Goal: Check status: Check status

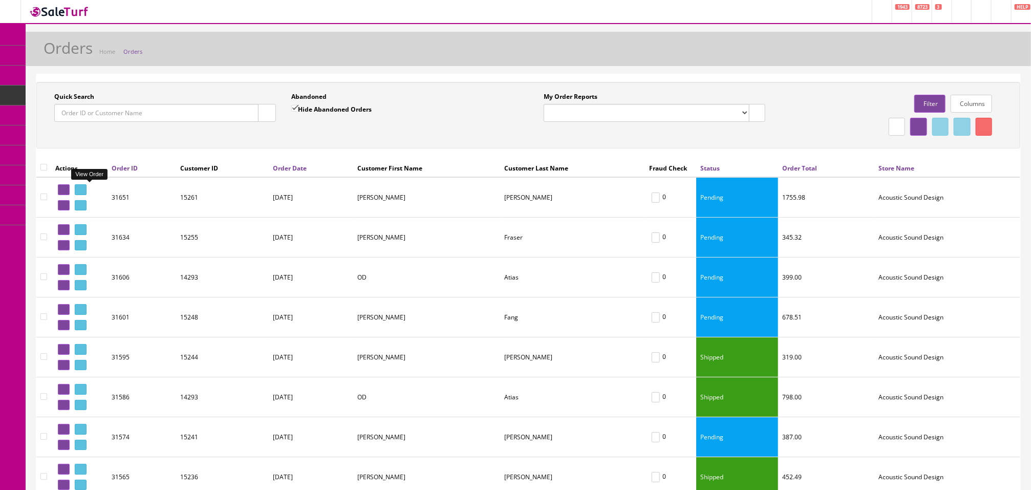
click at [83, 188] on icon at bounding box center [82, 190] width 2 height 6
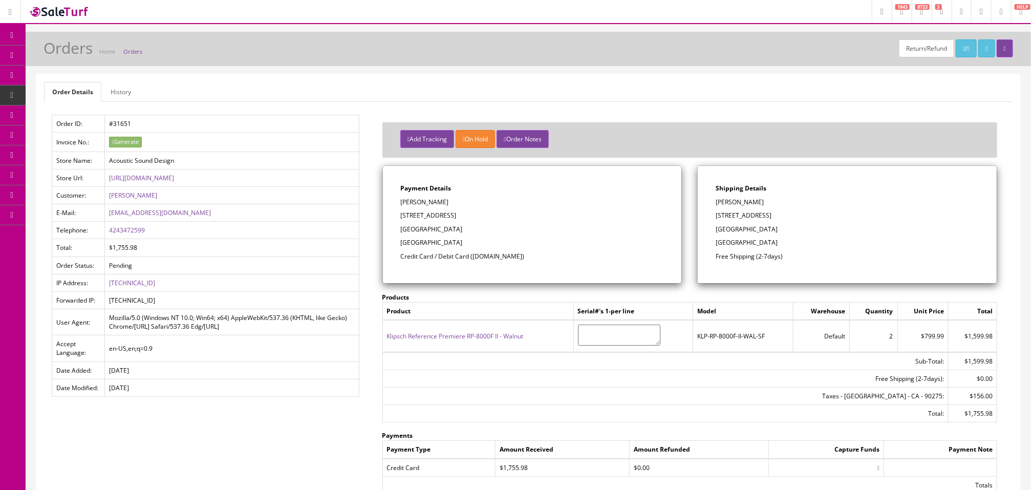
click at [137, 51] on link "Orders" at bounding box center [132, 52] width 19 height 8
